Goal: Transaction & Acquisition: Purchase product/service

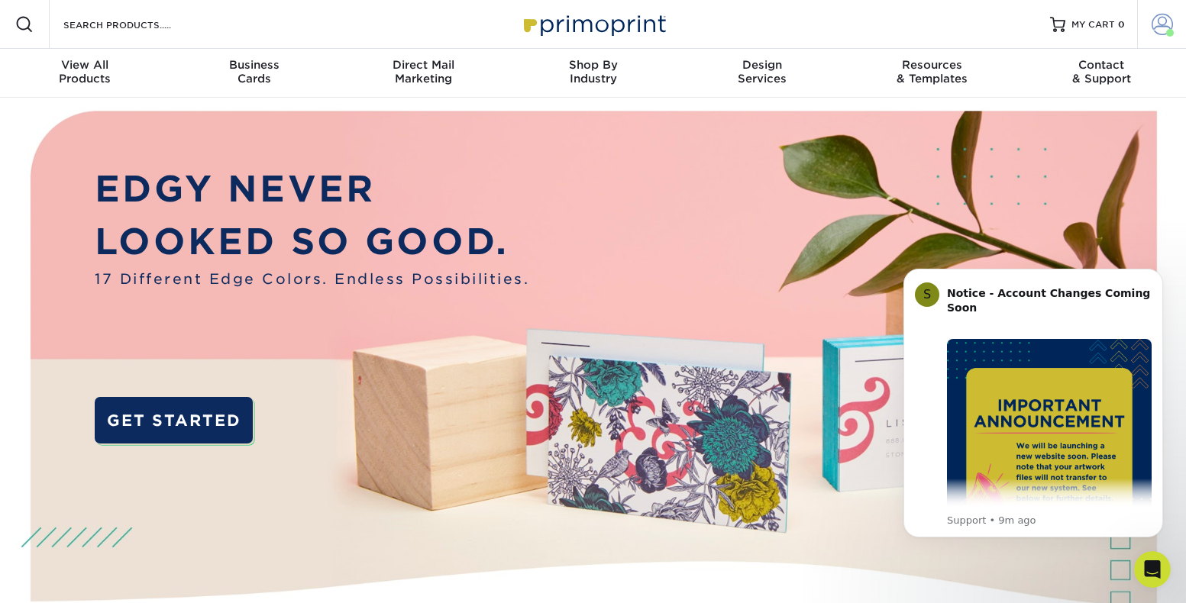
click at [1158, 29] on span at bounding box center [1162, 24] width 21 height 21
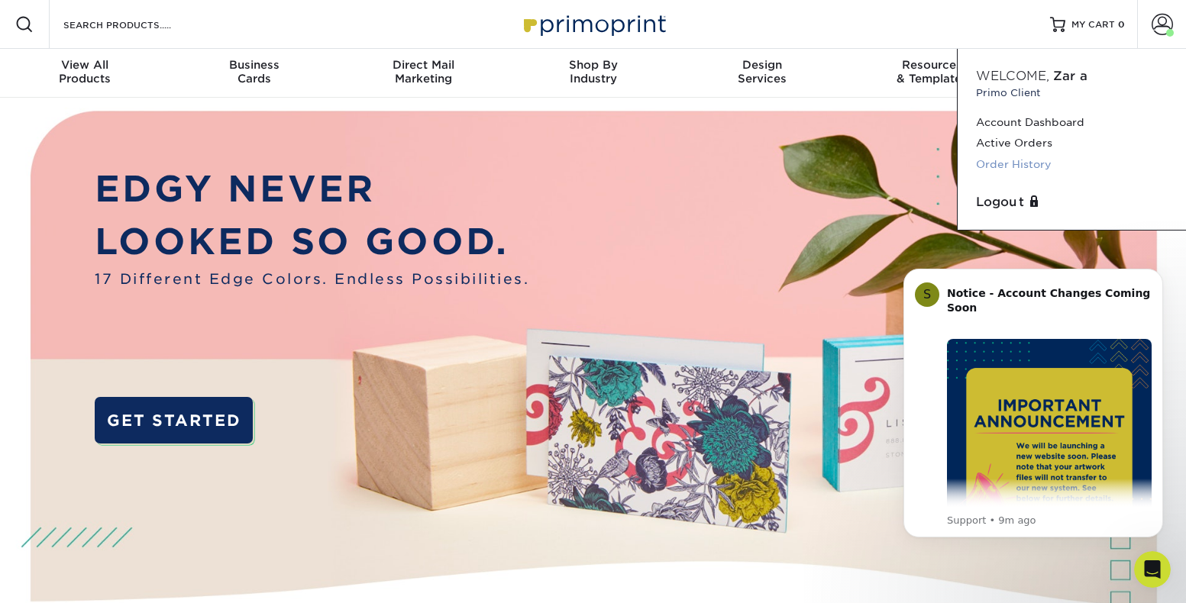
click at [1050, 164] on link "Order History" at bounding box center [1072, 164] width 192 height 21
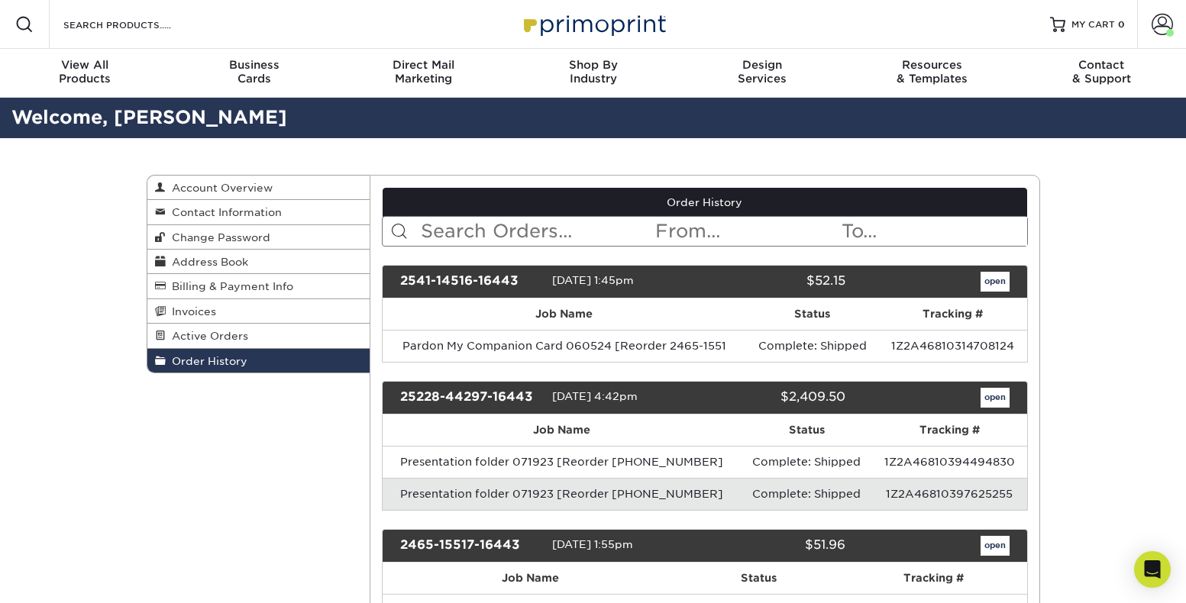
click at [566, 237] on input "text" at bounding box center [536, 231] width 234 height 29
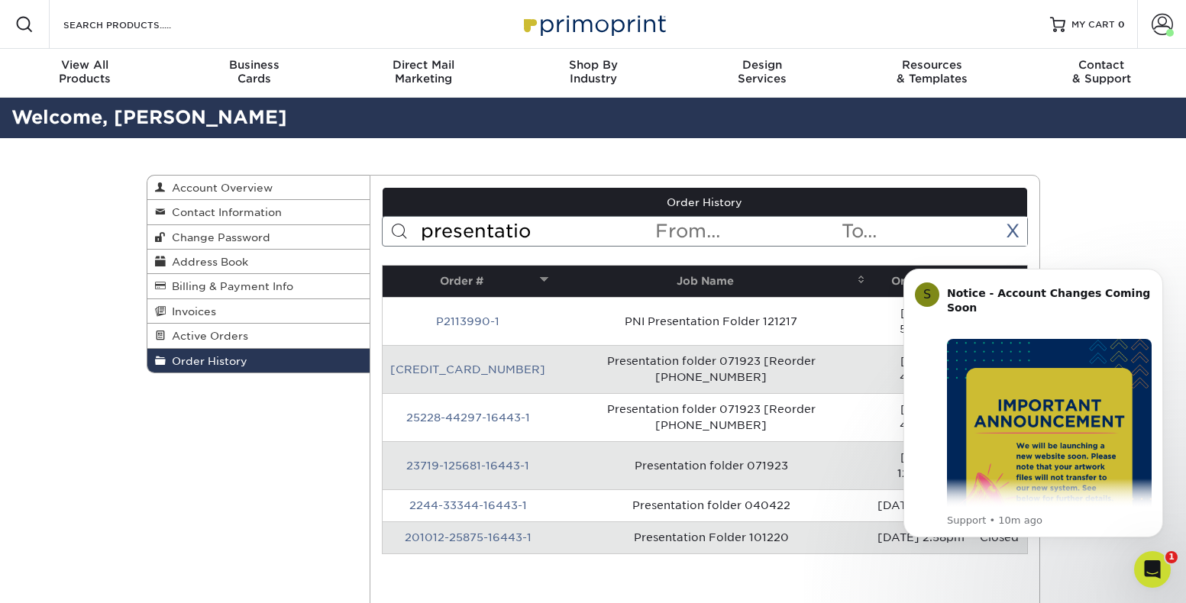
type input "presentatio"
click at [696, 441] on td "Presentation folder 071923" at bounding box center [711, 465] width 317 height 48
click at [1162, 271] on icon "Dismiss notification" at bounding box center [1159, 273] width 8 height 8
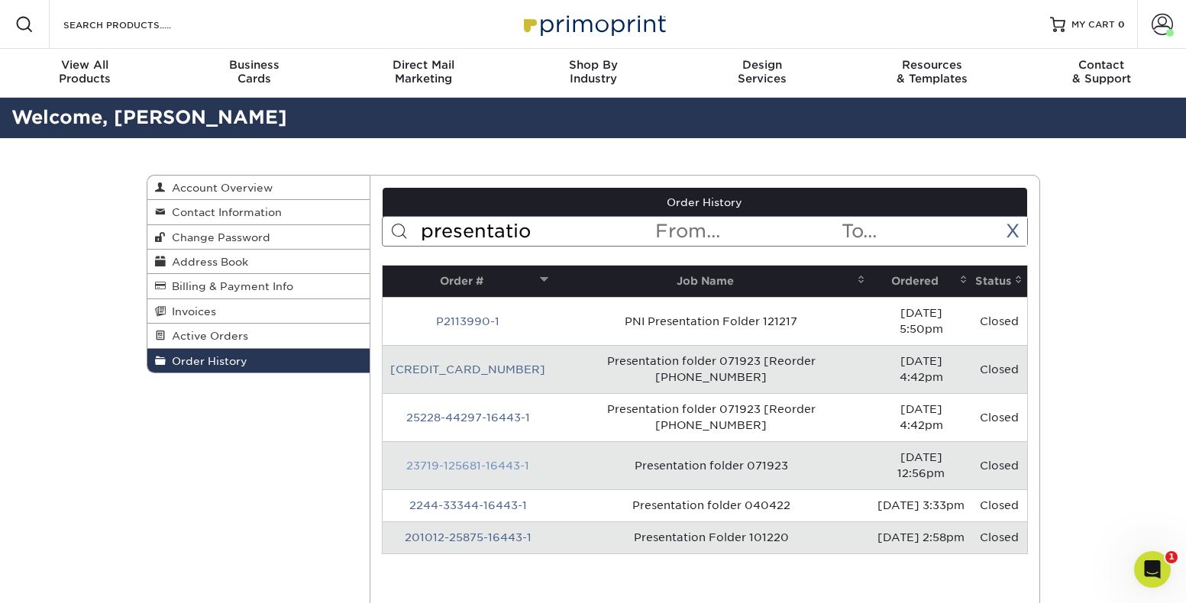
click at [463, 460] on link "23719-125681-16443-1" at bounding box center [467, 466] width 123 height 12
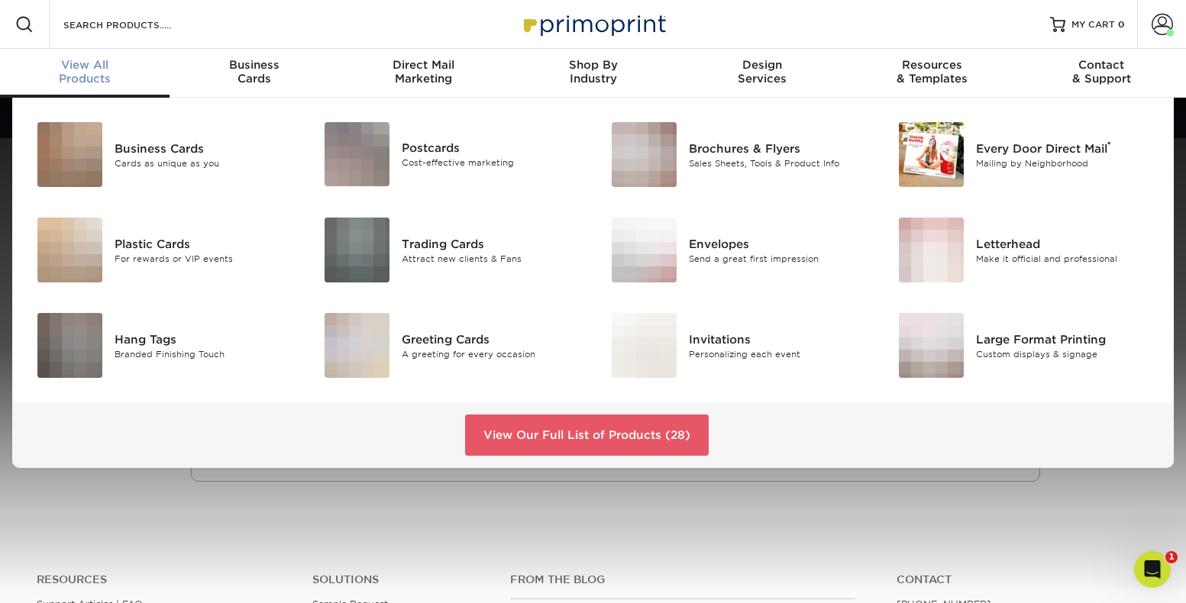
click at [107, 75] on div "View All Products" at bounding box center [85, 71] width 170 height 27
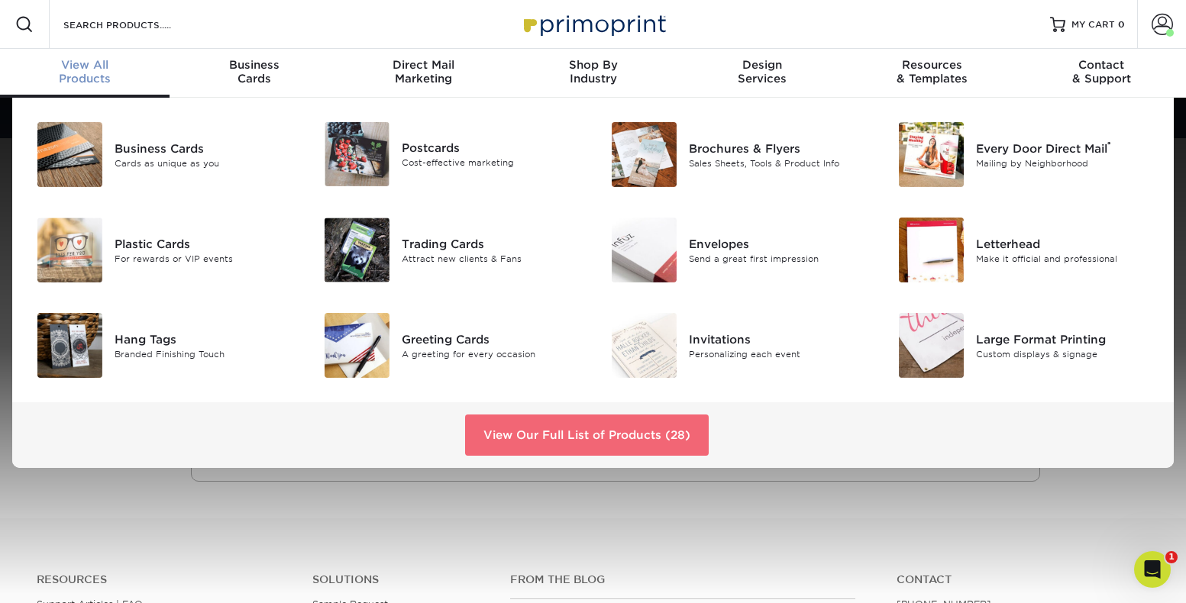
click at [525, 437] on link "View Our Full List of Products (28)" at bounding box center [587, 435] width 244 height 41
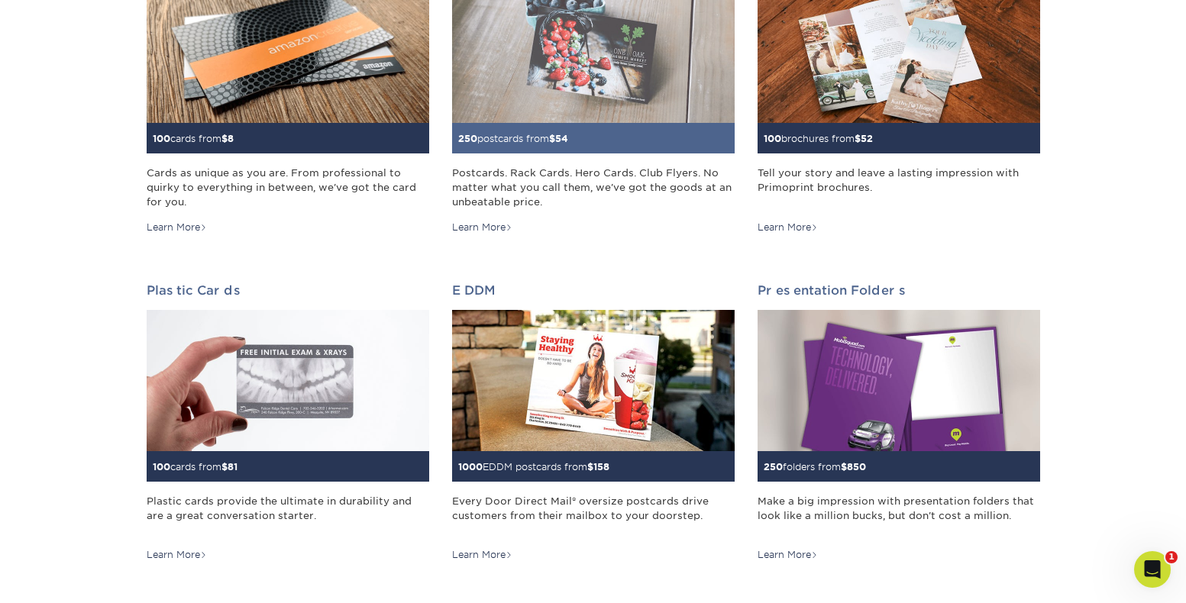
scroll to position [318, 0]
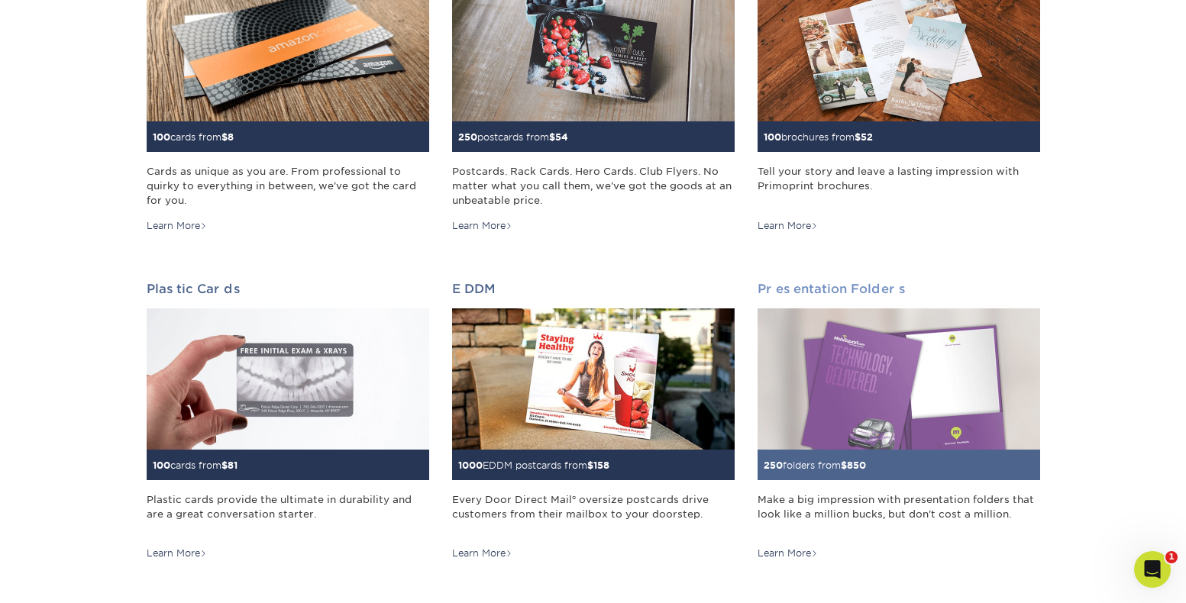
click at [904, 389] on img at bounding box center [899, 379] width 283 height 141
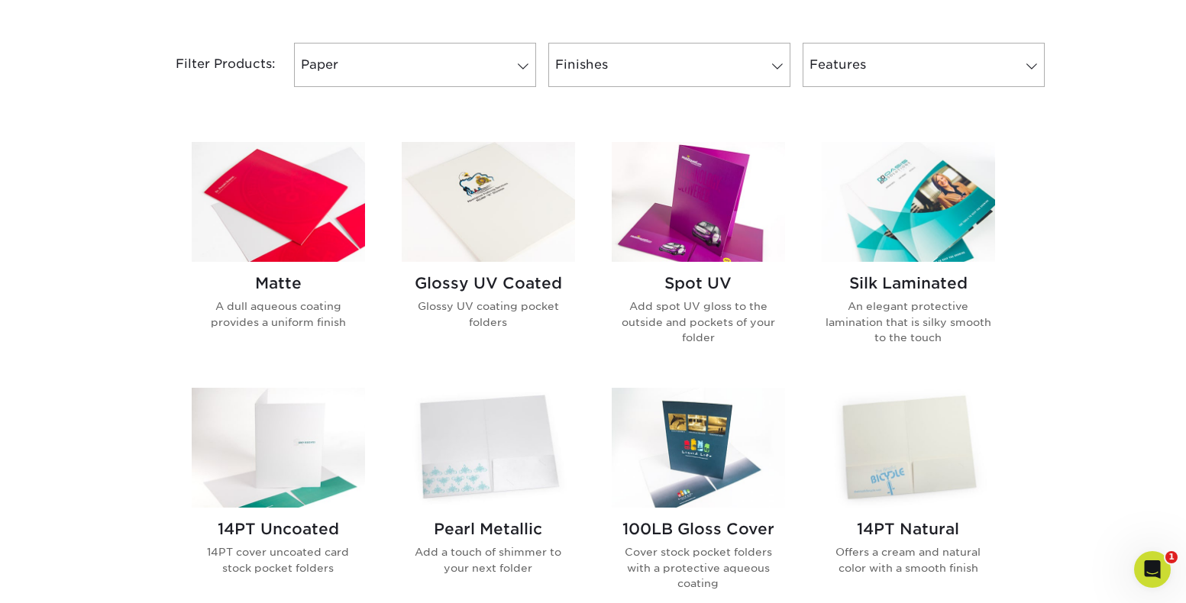
scroll to position [635, 0]
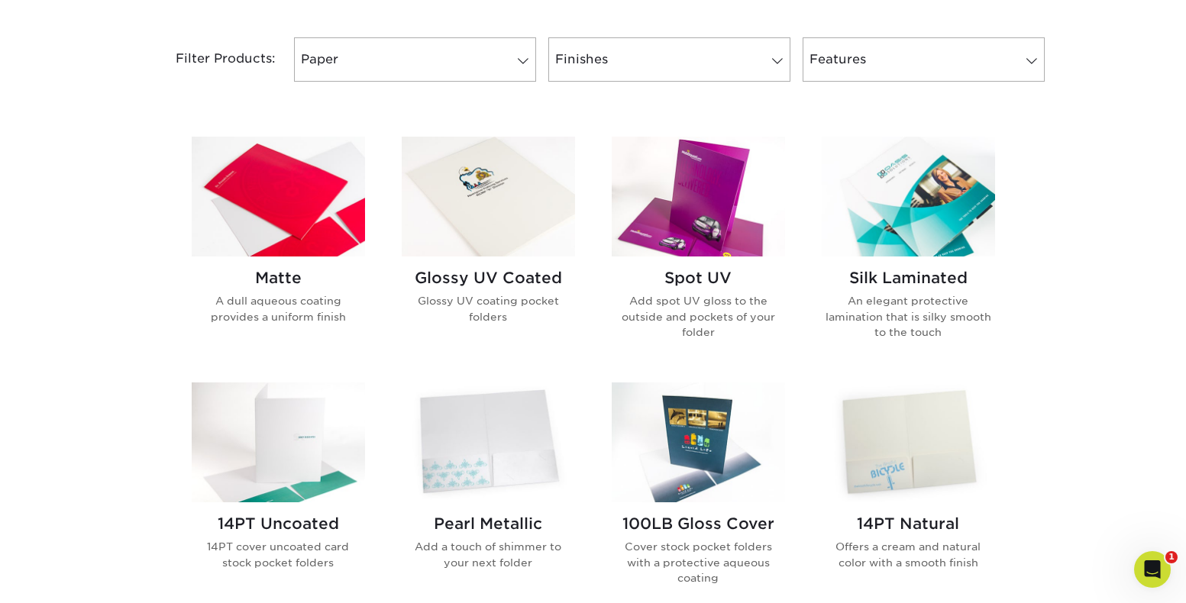
click at [282, 221] on img at bounding box center [278, 197] width 173 height 120
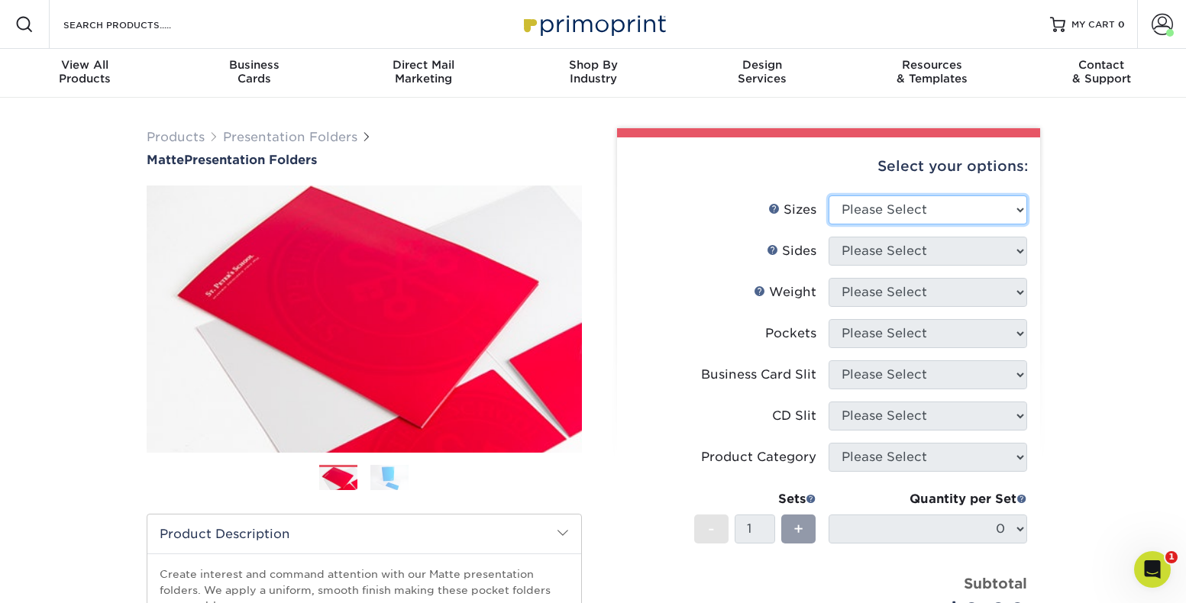
click at [994, 216] on select "Please Select 6" x 9" 9" x 12"" at bounding box center [928, 210] width 199 height 29
select select "9.00x12.00"
click at [829, 196] on select "Please Select 6" x 9" 9" x 12"" at bounding box center [928, 210] width 199 height 29
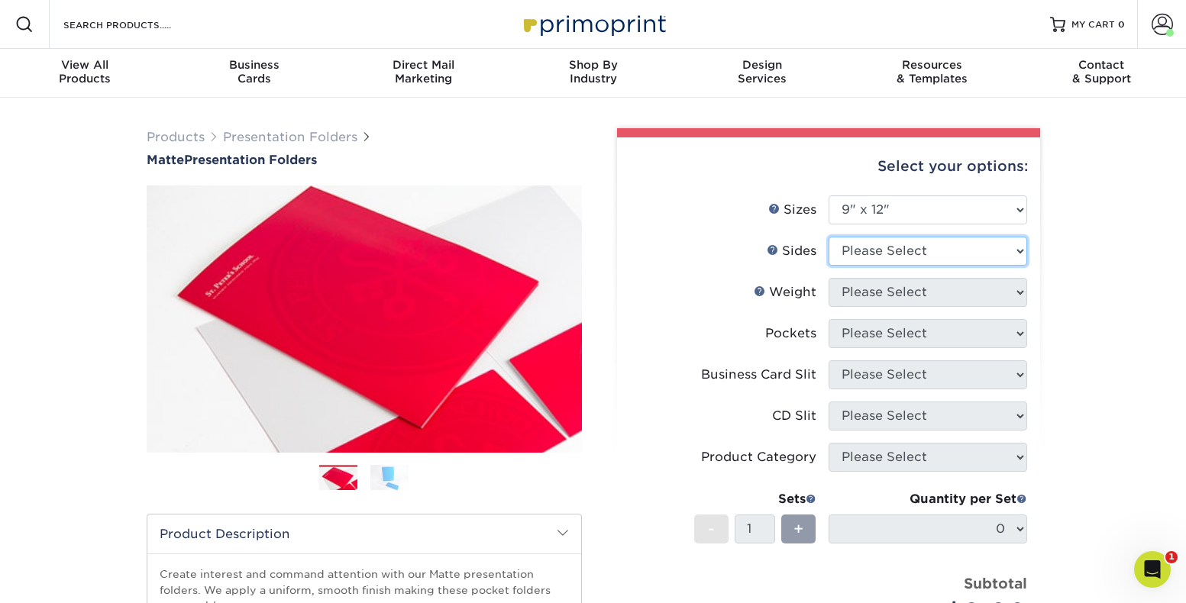
click at [977, 252] on select "Please Select Print Both Sides Print Front Only" at bounding box center [928, 251] width 199 height 29
select select "32d3c223-f82c-492b-b915-ba065a00862f"
click at [829, 237] on select "Please Select Print Both Sides Print Front Only" at bounding box center [928, 251] width 199 height 29
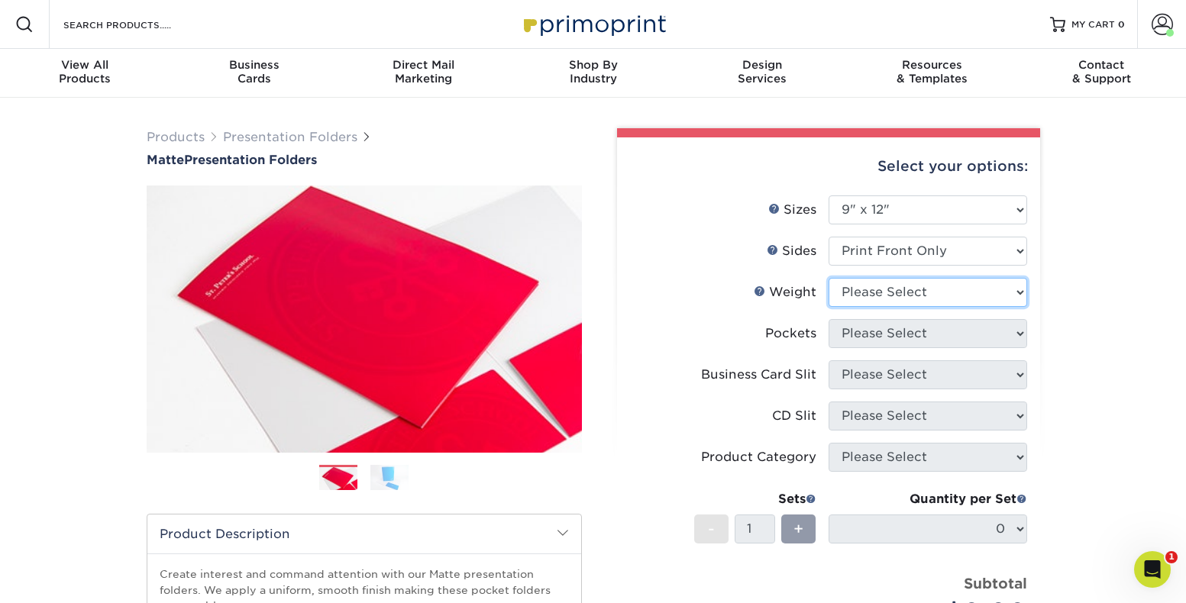
click at [965, 293] on select "Please Select 14PT 16PT" at bounding box center [928, 292] width 199 height 29
click at [829, 278] on select "Please Select 14PT 16PT" at bounding box center [928, 292] width 199 height 29
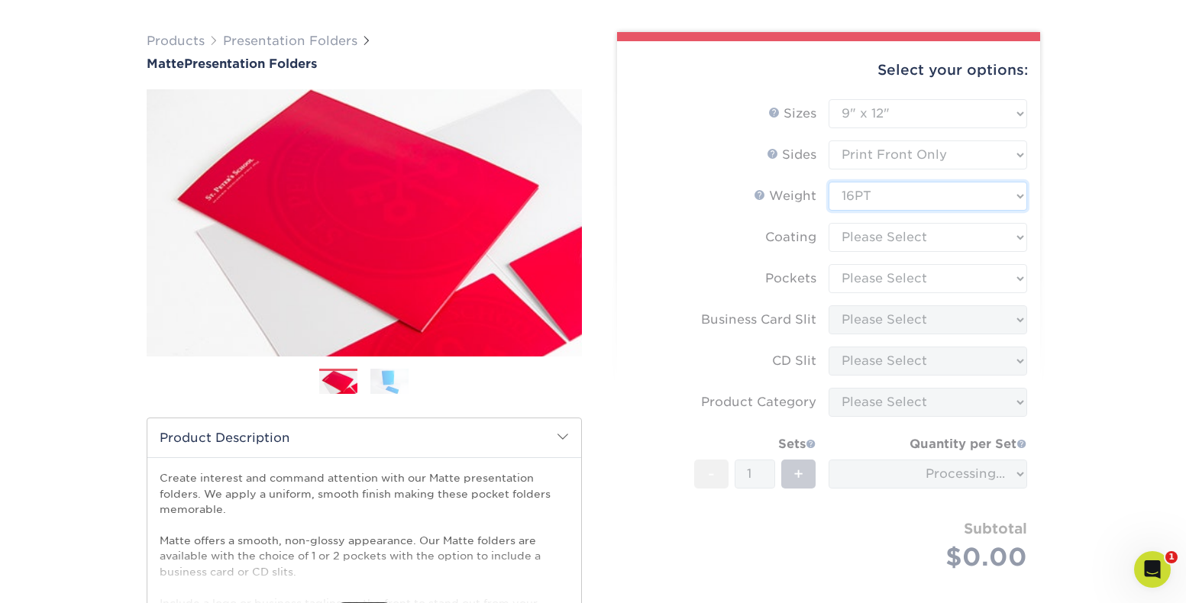
scroll to position [101, 0]
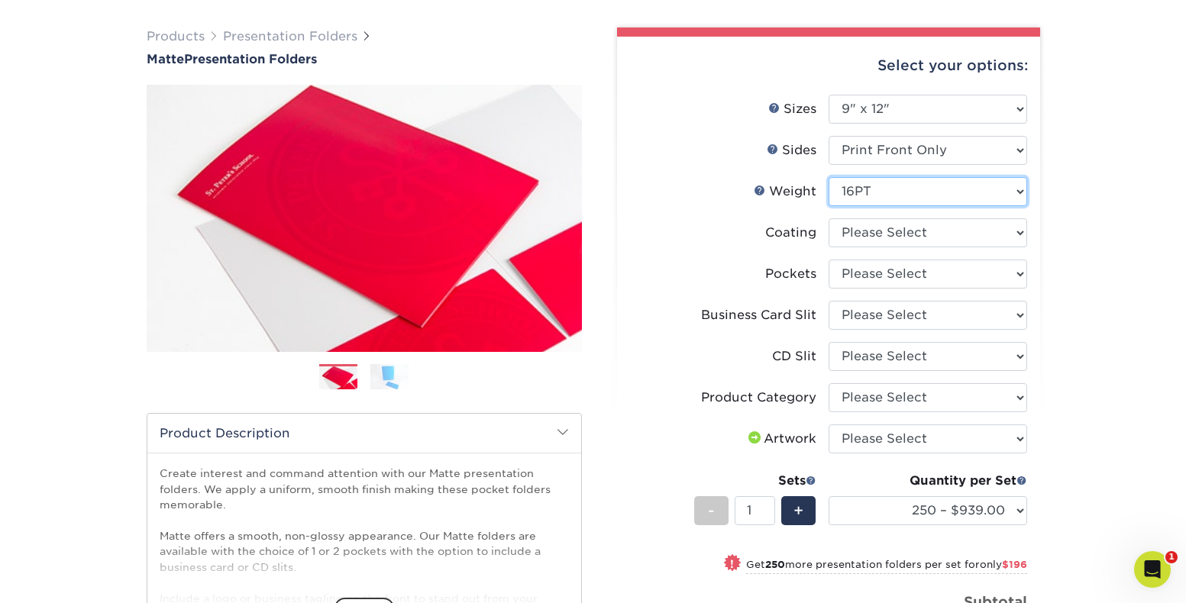
click at [986, 190] on select "Please Select 14PT 16PT" at bounding box center [928, 191] width 199 height 29
select select "14PT"
click at [829, 177] on select "Please Select 14PT 16PT" at bounding box center [928, 191] width 199 height 29
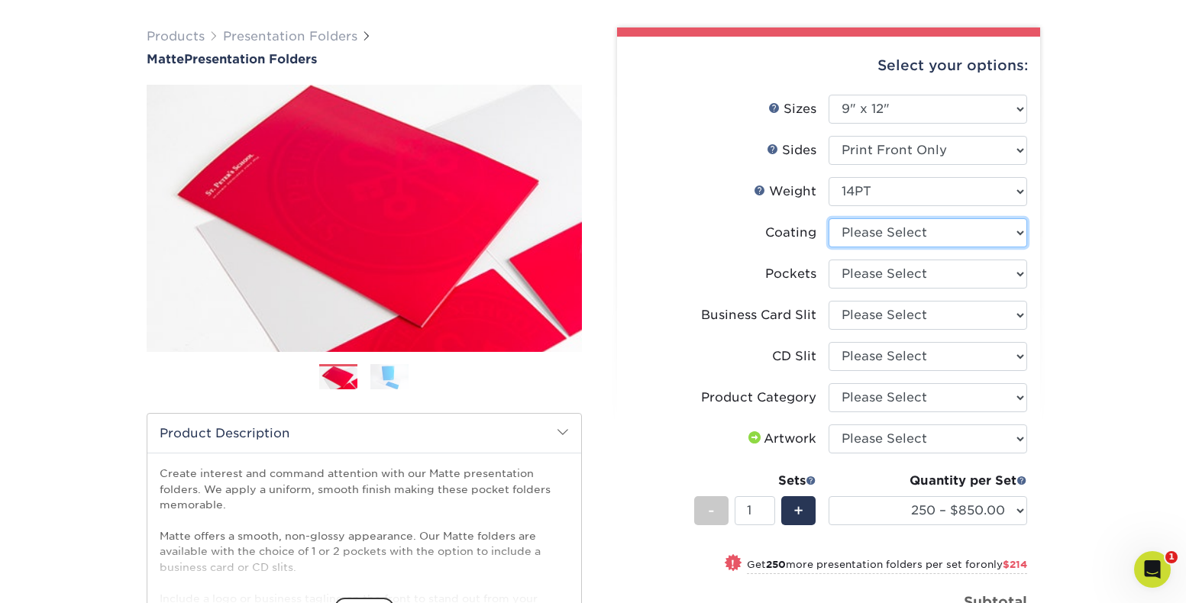
click at [962, 238] on select at bounding box center [928, 232] width 199 height 29
select select "121bb7b5-3b4d-429f-bd8d-bbf80e953313"
click at [829, 218] on select at bounding box center [928, 232] width 199 height 29
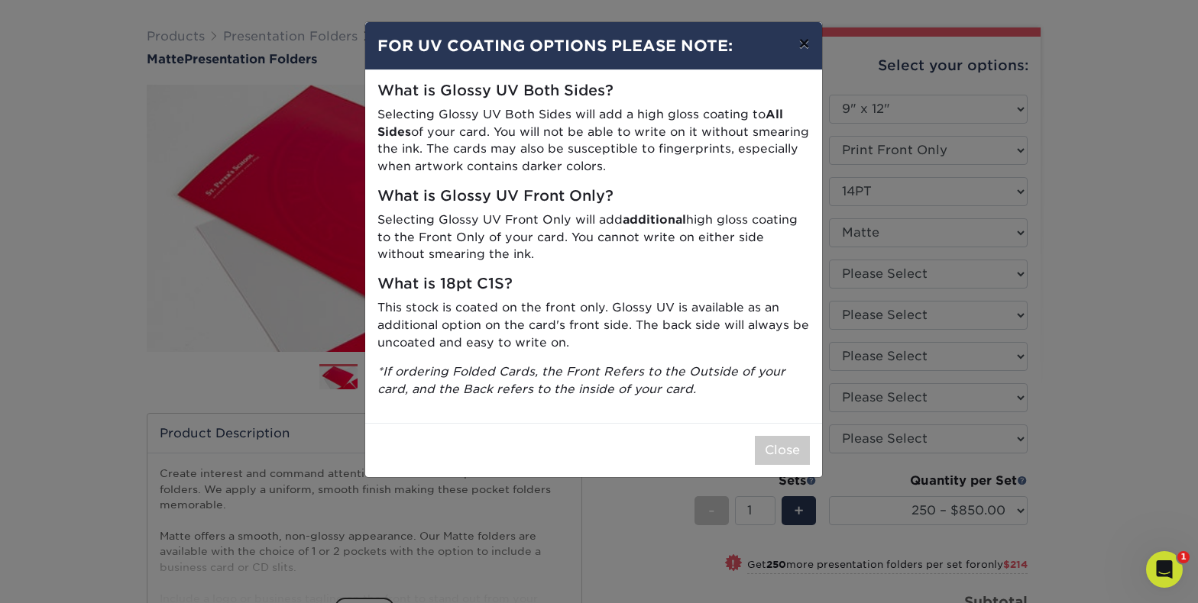
click at [807, 40] on button "×" at bounding box center [803, 43] width 35 height 43
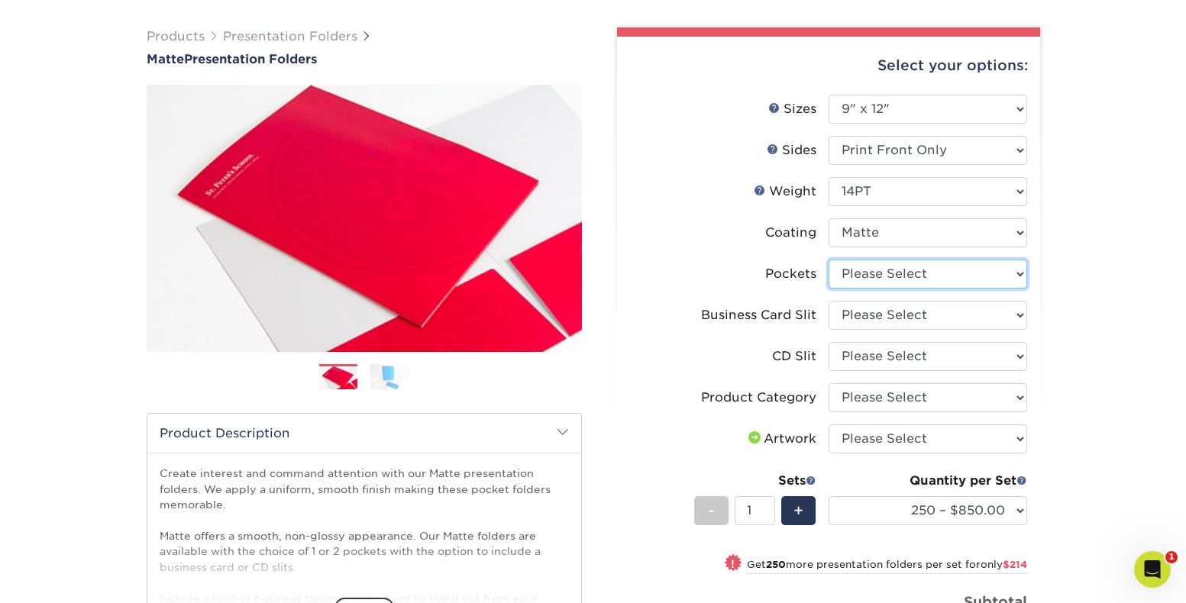
click at [971, 274] on select "Please Select 1 Pocket on the Left (Front) Side 1 Pocket on the Right (Back) Si…" at bounding box center [928, 274] width 199 height 29
select select "e8427203-e3c7-4640-a4e8-bae00c228d98"
click at [829, 260] on select "Please Select 1 Pocket on the Left (Front) Side 1 Pocket on the Right (Back) Si…" at bounding box center [928, 274] width 199 height 29
click at [974, 275] on select "Please Select 1 Pocket on the Left (Front) Side 1 Pocket on the Right (Back) Si…" at bounding box center [928, 274] width 199 height 29
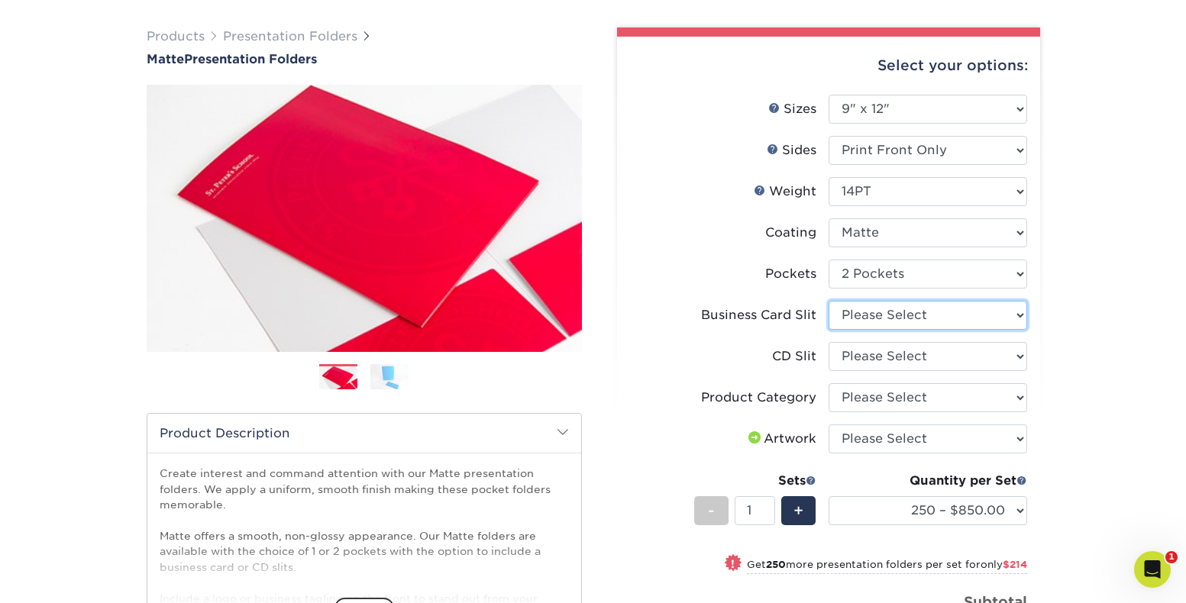
click at [945, 313] on select "Please Select No Business Card Slits On Both Pockets - Horizontal On Both Pocke…" at bounding box center [928, 315] width 199 height 29
select select "72a87a50-32e6-4b0a-b352-83a99595e5b9"
click at [829, 301] on select "Please Select No Business Card Slits On Both Pockets - Horizontal On Both Pocke…" at bounding box center [928, 315] width 199 height 29
click at [955, 356] on select "Please Select No CD Slit On the Left (Front) Pocket On the Right (Back) Pocket" at bounding box center [928, 356] width 199 height 29
select select "a092264a-7428-4d8e-b024-417dbebc6e25"
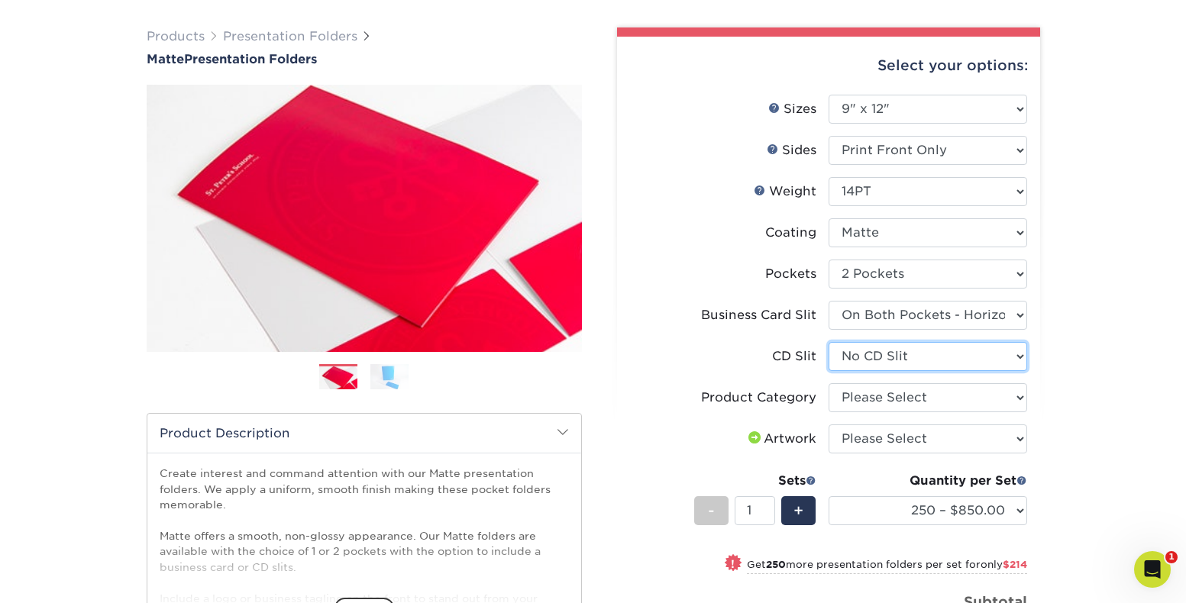
click at [829, 342] on select "Please Select No CD Slit On the Left (Front) Pocket On the Right (Back) Pocket" at bounding box center [928, 356] width 199 height 29
click at [958, 396] on select "Please Select Presentation Folders" at bounding box center [928, 397] width 199 height 29
select select "57f7a581-ec4a-49d7-930d-eb044a1d12ac"
click at [829, 383] on select "Please Select Presentation Folders" at bounding box center [928, 397] width 199 height 29
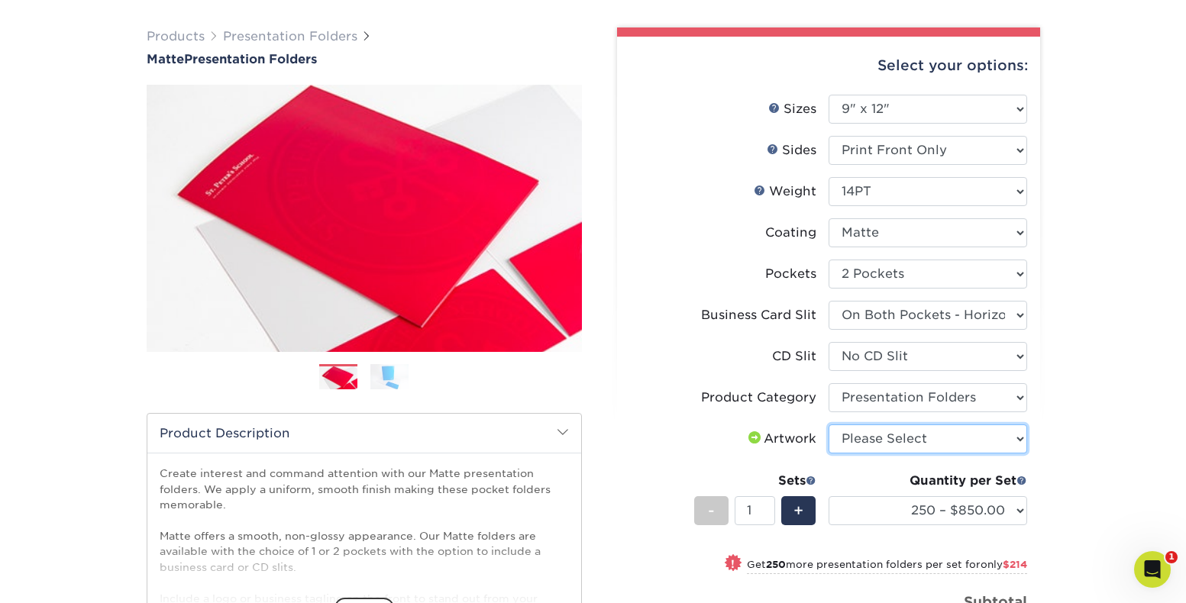
click at [959, 436] on select "Please Select I will upload files I need a design - $75" at bounding box center [928, 439] width 199 height 29
select select "upload"
click at [829, 425] on select "Please Select I will upload files I need a design - $75" at bounding box center [928, 439] width 199 height 29
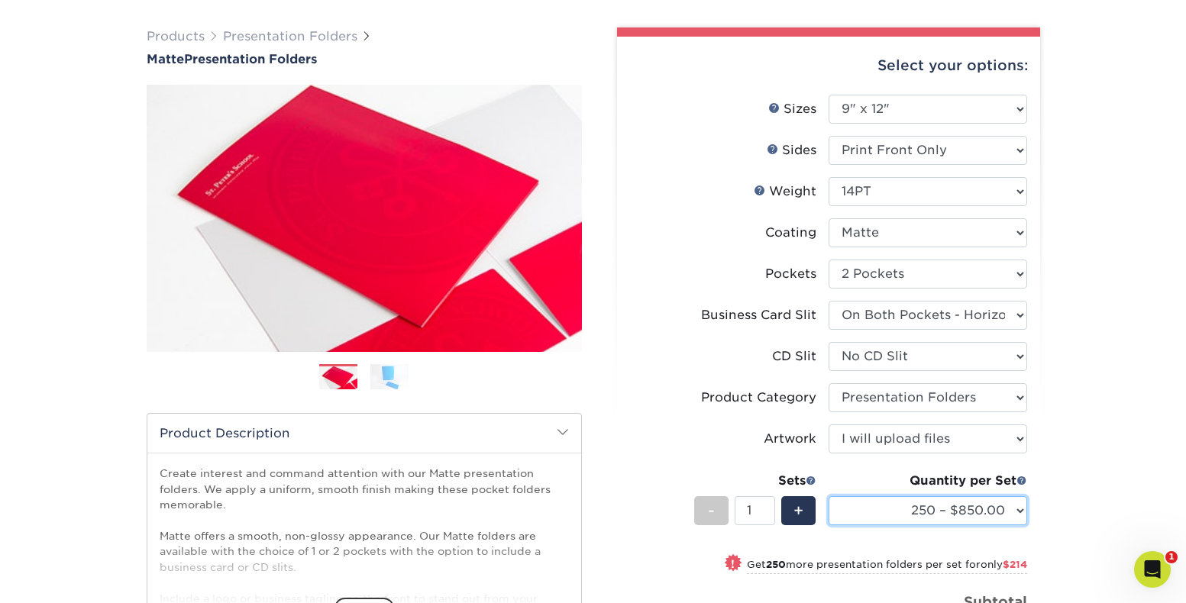
click at [967, 515] on select "250 – $850.00 500 – $1064.00 1000 – $1315.00 2500 – $2350.00 5000 – $3687.00 10…" at bounding box center [928, 510] width 199 height 29
select select "500 – $1064.00"
click at [829, 496] on select "250 – $850.00 500 – $1064.00 1000 – $1315.00 2500 – $2350.00 5000 – $3687.00 10…" at bounding box center [928, 510] width 199 height 29
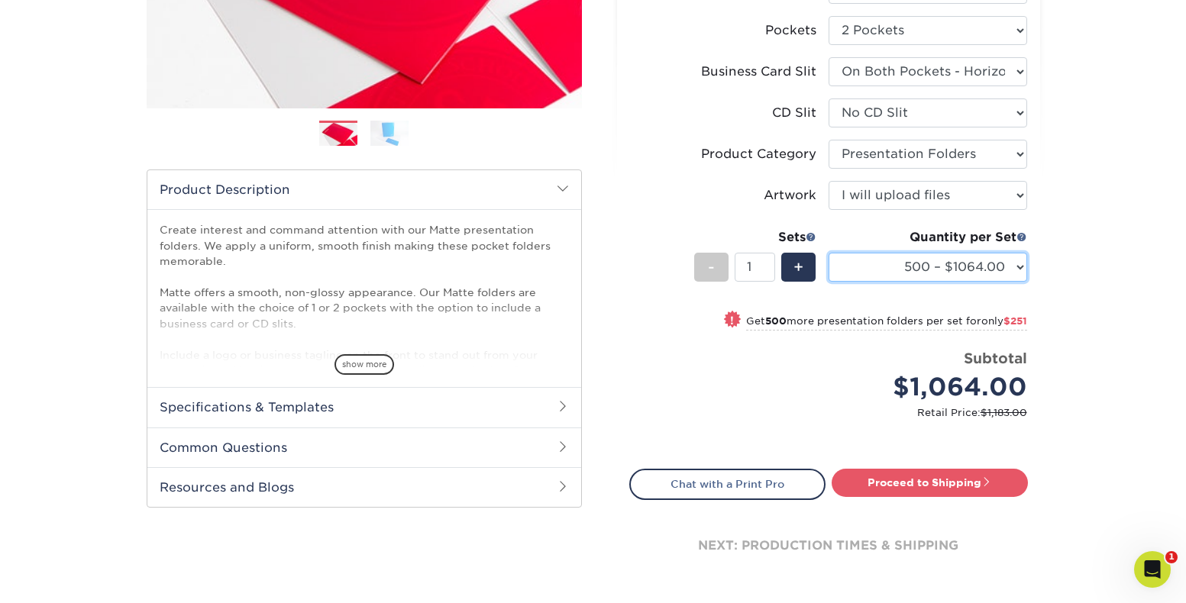
scroll to position [349, 0]
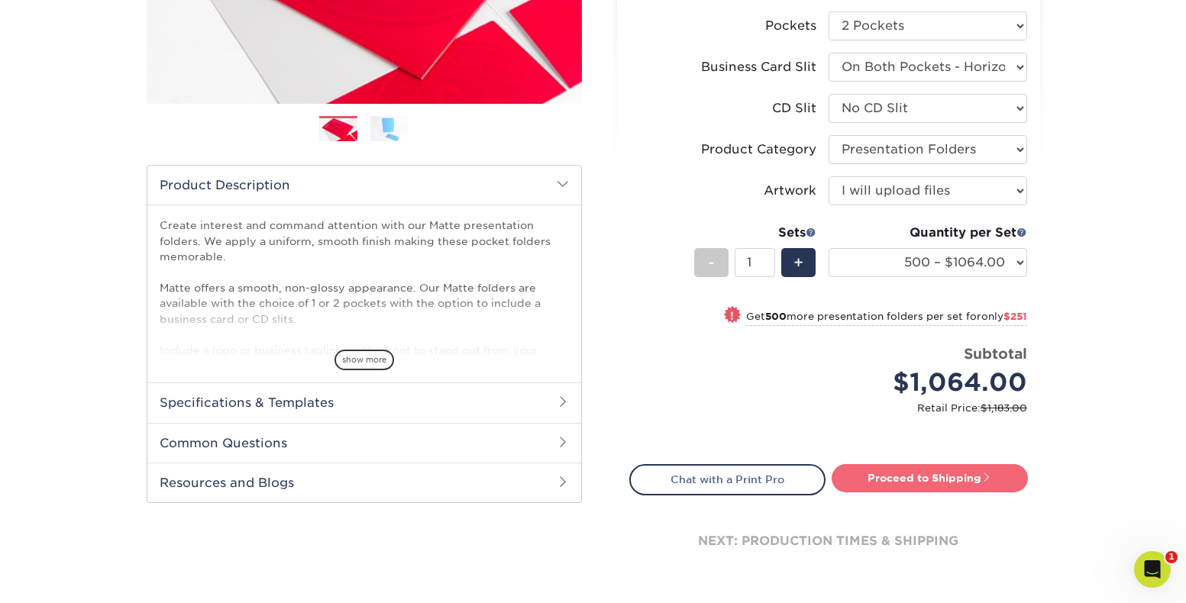
click at [958, 481] on link "Proceed to Shipping" at bounding box center [930, 477] width 196 height 27
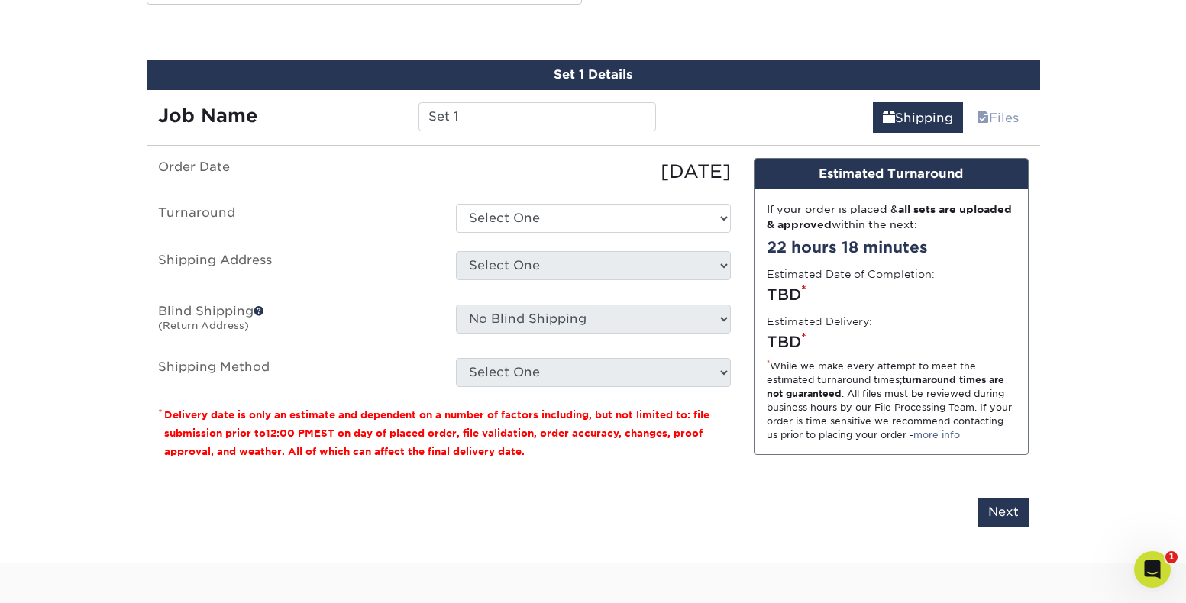
scroll to position [855, 0]
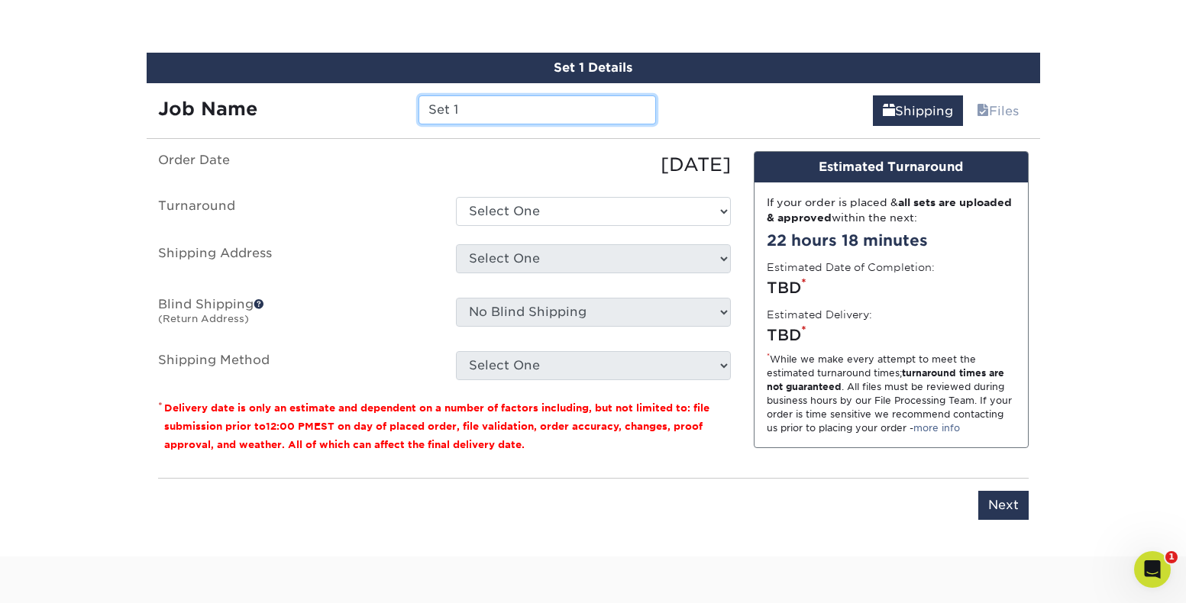
click at [493, 111] on input "Set 1" at bounding box center [538, 109] width 238 height 29
type input "S"
type input "Presentation Folder 082625"
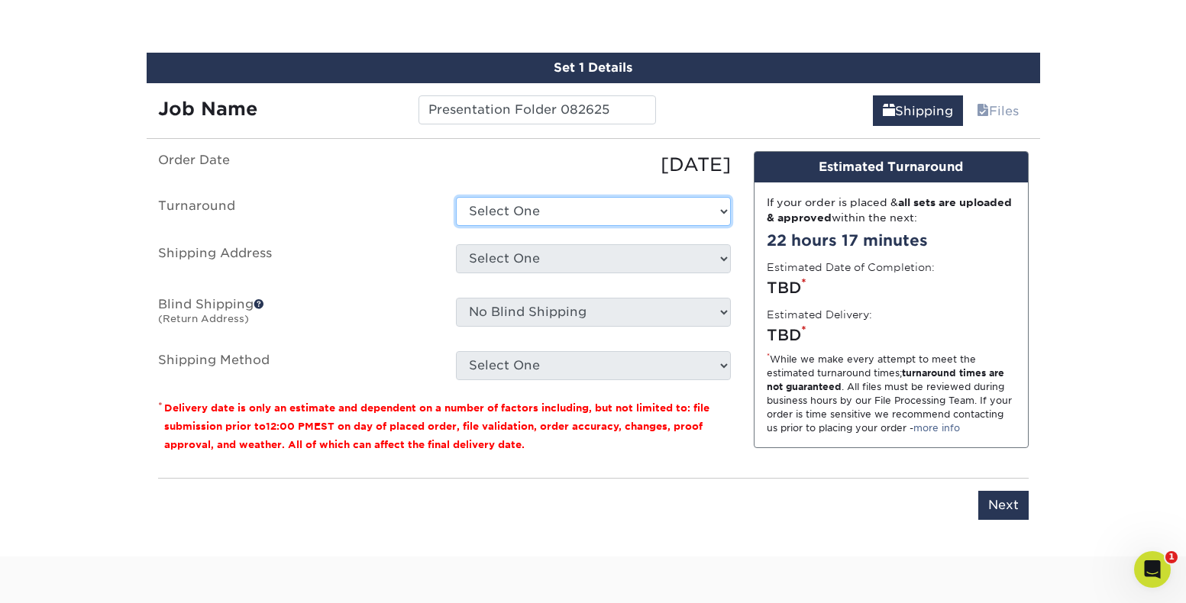
click at [540, 208] on select "Select One 2-4 Business Days 2 Day" at bounding box center [593, 211] width 275 height 29
select select "0dd39226-7726-4b28-8e6f-f1c6cc59a86b"
click at [456, 197] on select "Select One 2-4 Business Days 2 Day" at bounding box center [593, 211] width 275 height 29
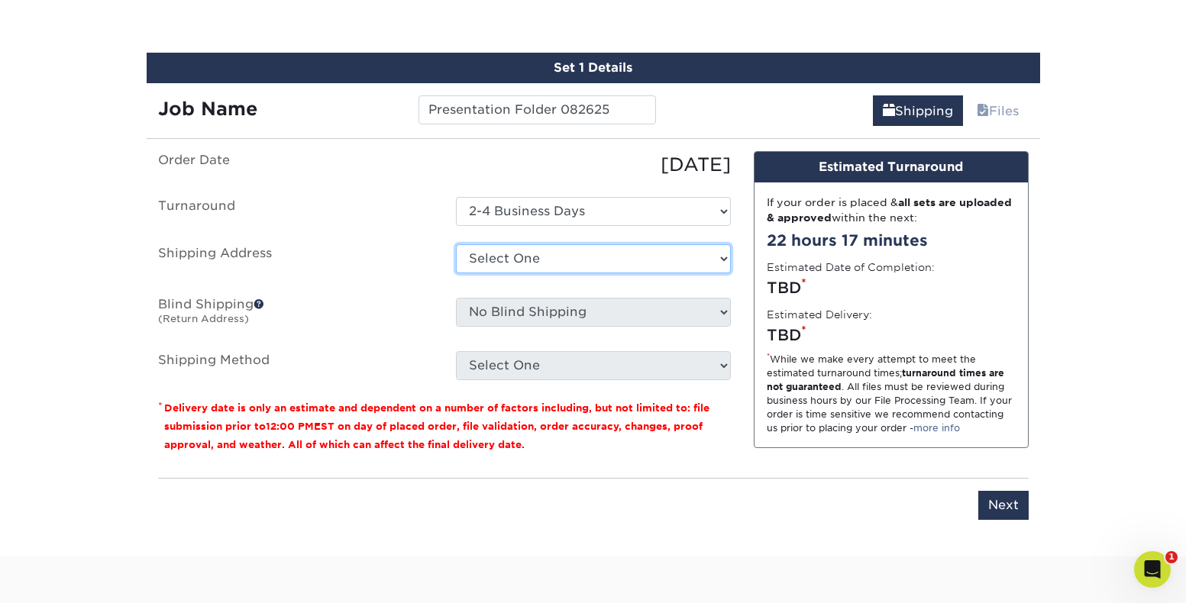
click at [499, 265] on select "Select One 1301 suite 250 1301 suite 250 [STREET_ADDRESS][GEOGRAPHIC_DATA][US_S…" at bounding box center [593, 258] width 275 height 29
select select "193395"
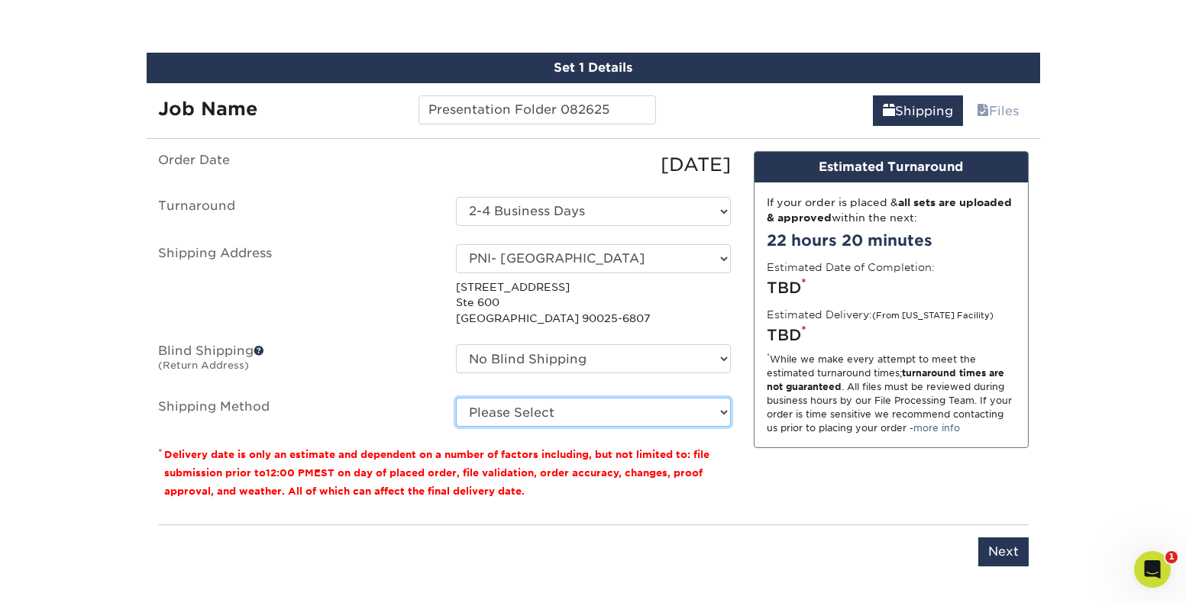
click at [597, 410] on select "Please Select Ground Shipping (+$34.84) 3 Day Shipping Service (+$59.15) 2 Day …" at bounding box center [593, 412] width 275 height 29
select select "03"
click at [456, 398] on select "Please Select Ground Shipping (+$34.84) 3 Day Shipping Service (+$59.15) 2 Day …" at bounding box center [593, 412] width 275 height 29
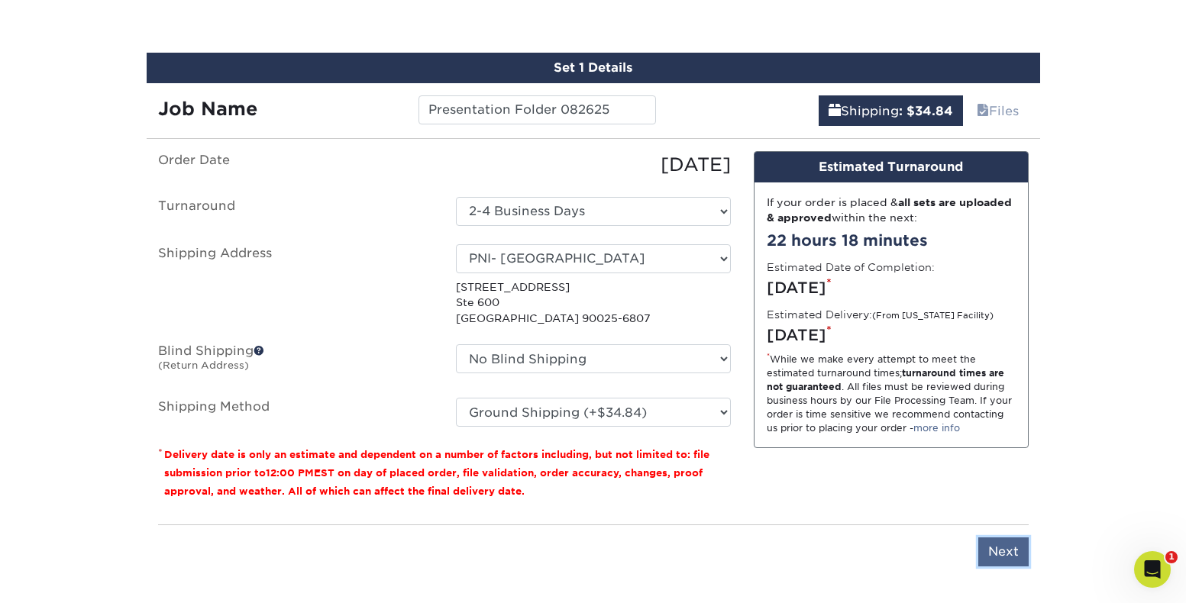
click at [1002, 549] on input "Next" at bounding box center [1003, 552] width 50 height 29
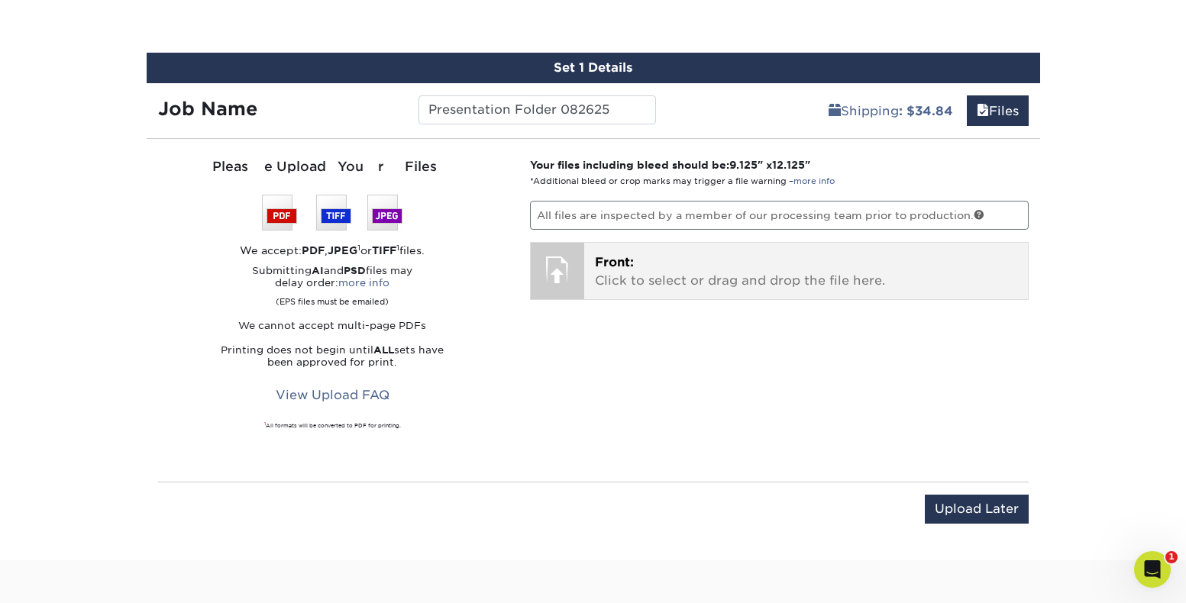
click at [571, 268] on div at bounding box center [557, 269] width 53 height 53
